Goal: Find specific page/section: Find specific page/section

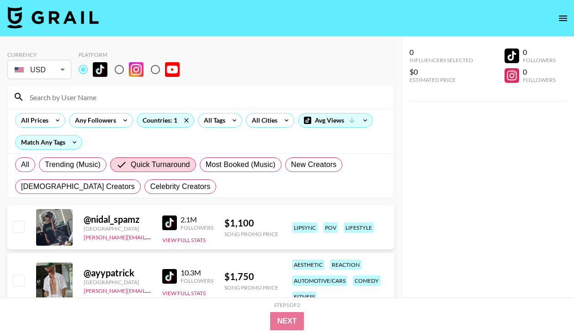
click at [83, 96] on input at bounding box center [206, 97] width 364 height 15
paste input "@chloe__michelle"
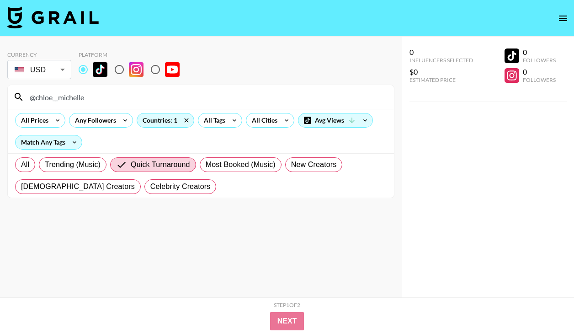
type input "@chloe__michelle"
click at [122, 141] on div "All Prices Any Followers Countries: 1 All Tags All Cities Avg Views Match Any T…" at bounding box center [201, 131] width 386 height 44
click at [144, 169] on span "Quick Turnaround" at bounding box center [160, 164] width 59 height 11
click at [131, 169] on input "Quick Turnaround" at bounding box center [123, 164] width 15 height 11
click at [20, 168] on label "All" at bounding box center [25, 164] width 20 height 15
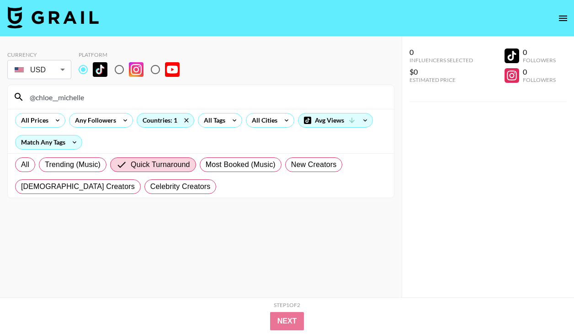
click at [21, 165] on input "All" at bounding box center [21, 165] width 0 height 0
radio input "true"
click at [123, 153] on div "All Trending (Music) Quick Turnaround Most Booked (Music) New Creators [DEMOGRA…" at bounding box center [201, 175] width 386 height 44
click at [184, 119] on icon at bounding box center [186, 120] width 15 height 14
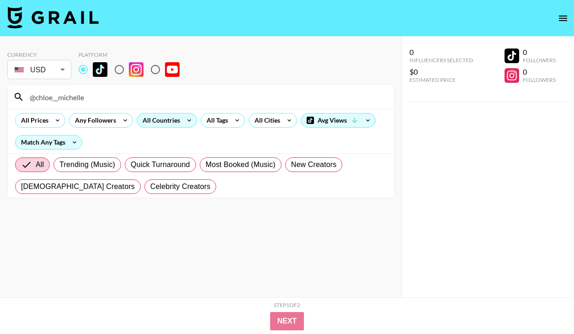
click at [36, 96] on input "@chloe__michelle" at bounding box center [206, 97] width 364 height 15
click at [90, 104] on input "chloe__michelle" at bounding box center [206, 97] width 364 height 15
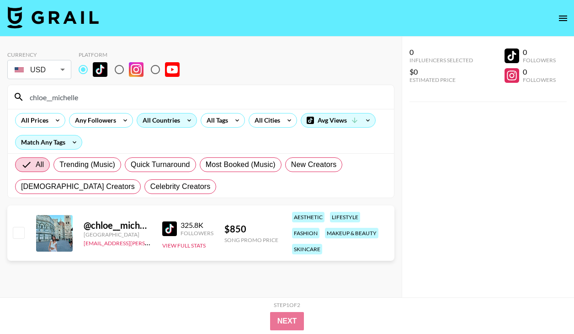
click at [171, 223] on img at bounding box center [169, 228] width 15 height 15
click at [97, 103] on input "chloe__michelle" at bounding box center [206, 97] width 364 height 15
click at [97, 102] on input "chloe__michelle" at bounding box center [206, 97] width 364 height 15
paste input "mercedes_anmari"
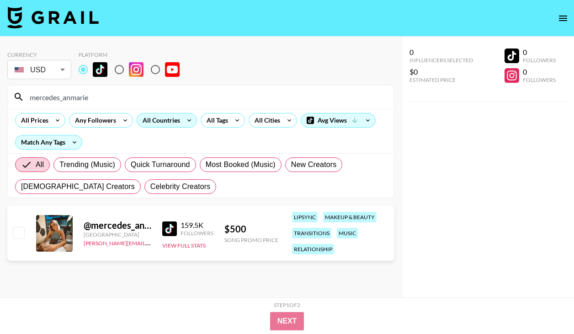
type input "mercedes_anmarie"
click at [173, 232] on img at bounding box center [169, 228] width 15 height 15
